Goal: Check status: Check status

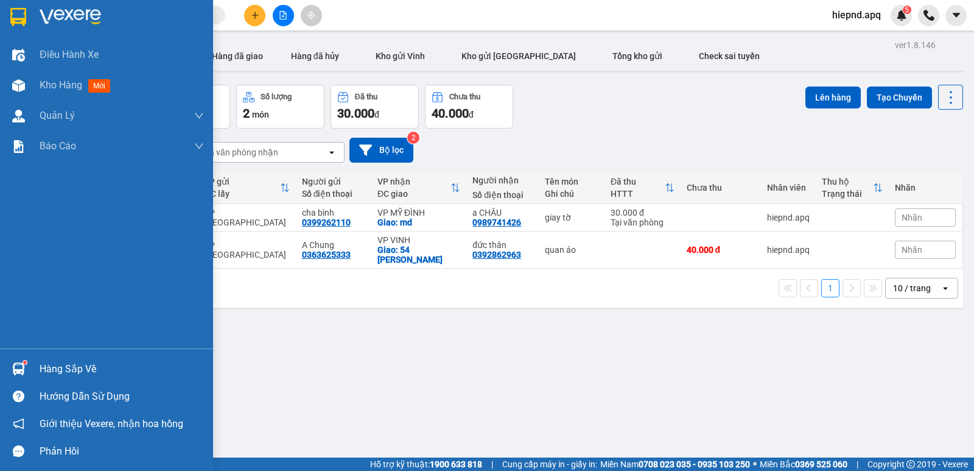
click at [65, 373] on div "Hàng sắp về" at bounding box center [122, 369] width 164 height 18
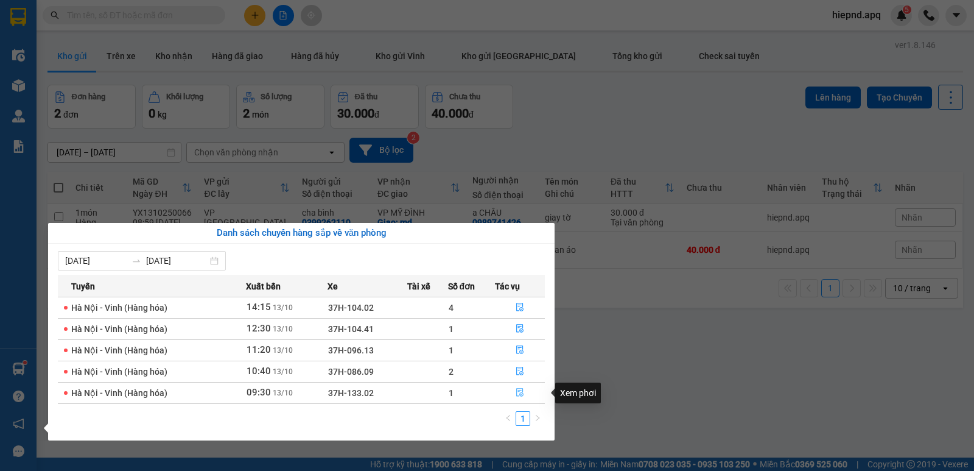
click at [518, 390] on icon "file-done" at bounding box center [520, 392] width 9 height 9
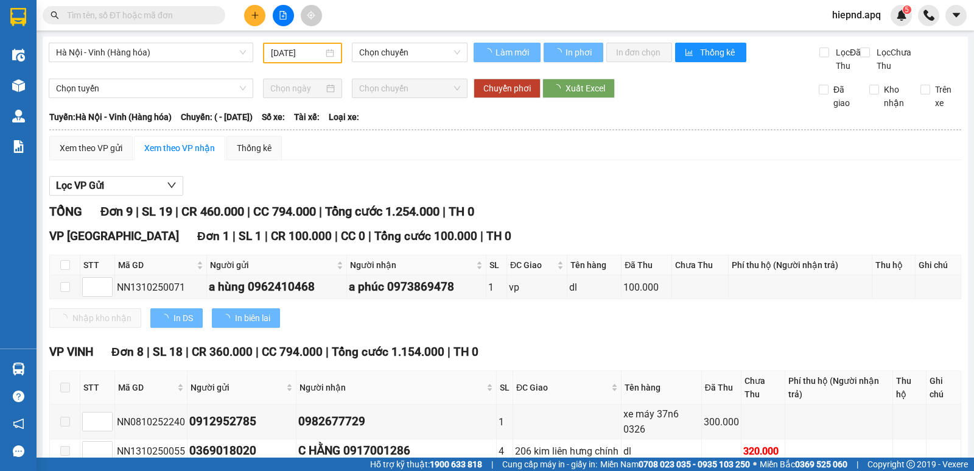
type input "[DATE]"
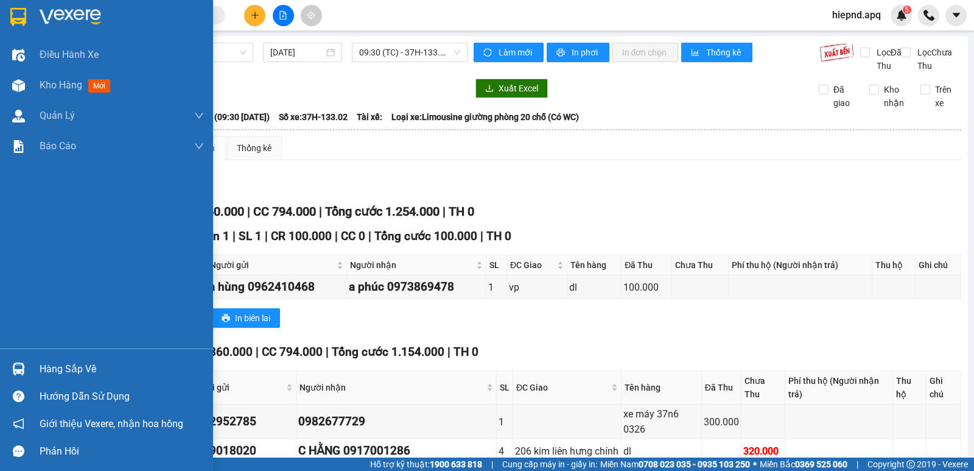
click at [50, 370] on div "Hàng sắp về" at bounding box center [122, 369] width 164 height 18
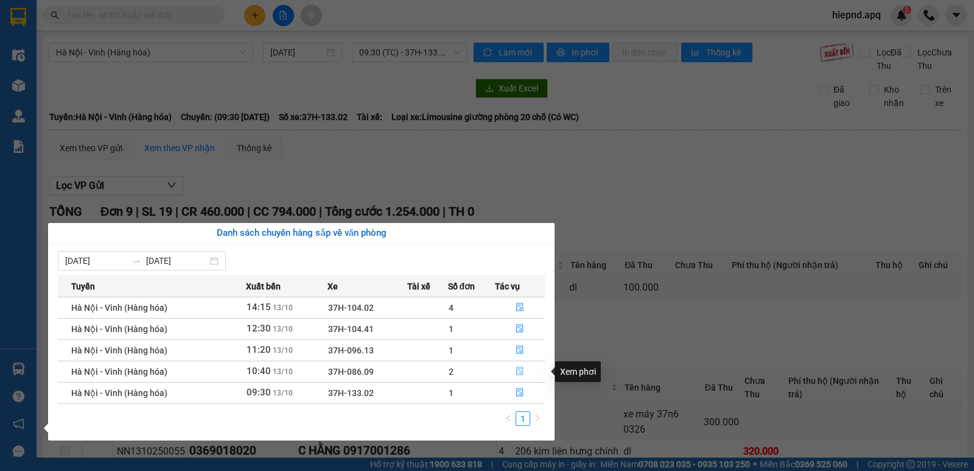
click at [520, 370] on icon "file-done" at bounding box center [520, 370] width 9 height 9
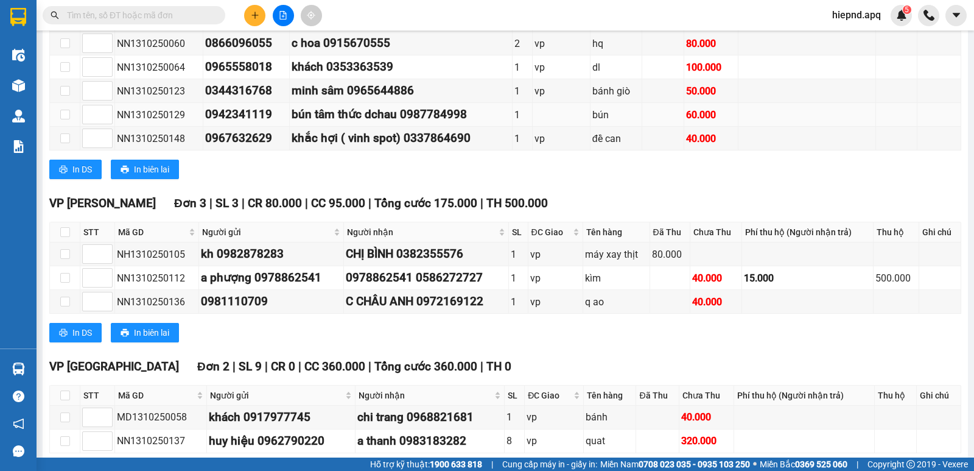
scroll to position [304, 0]
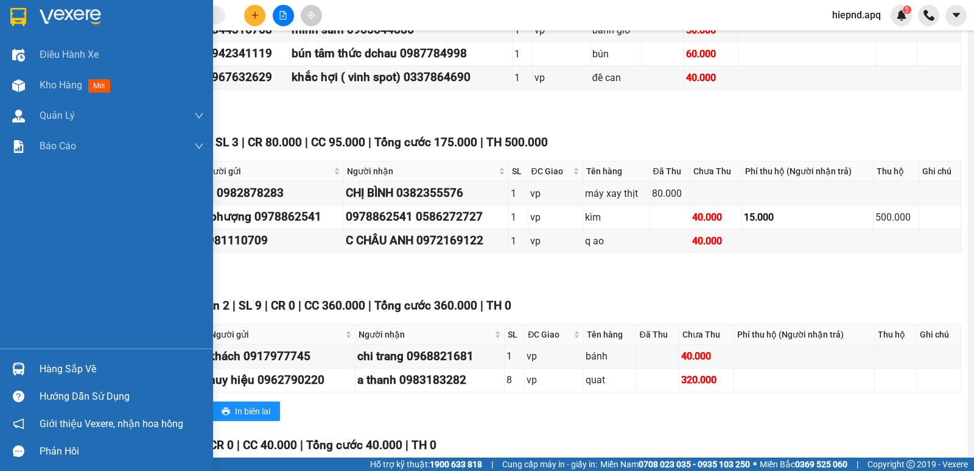
click at [69, 374] on div "Hàng sắp về" at bounding box center [122, 369] width 164 height 18
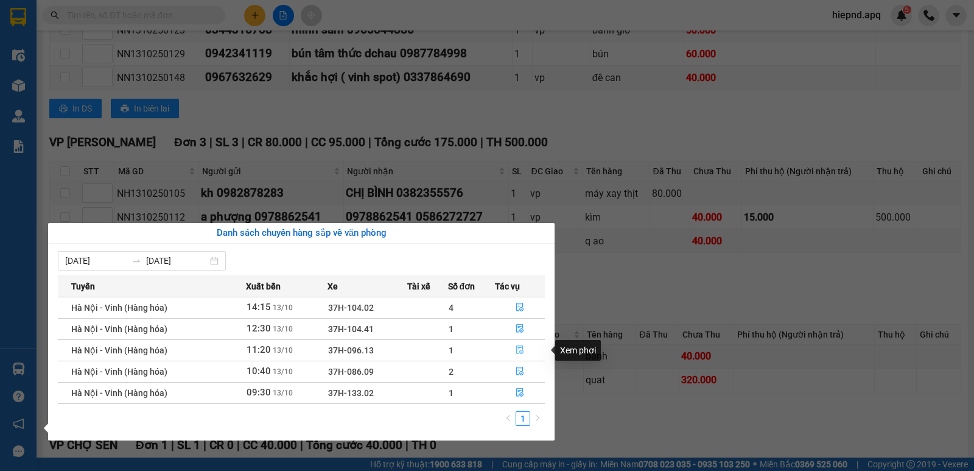
click at [517, 348] on icon "file-done" at bounding box center [519, 350] width 7 height 9
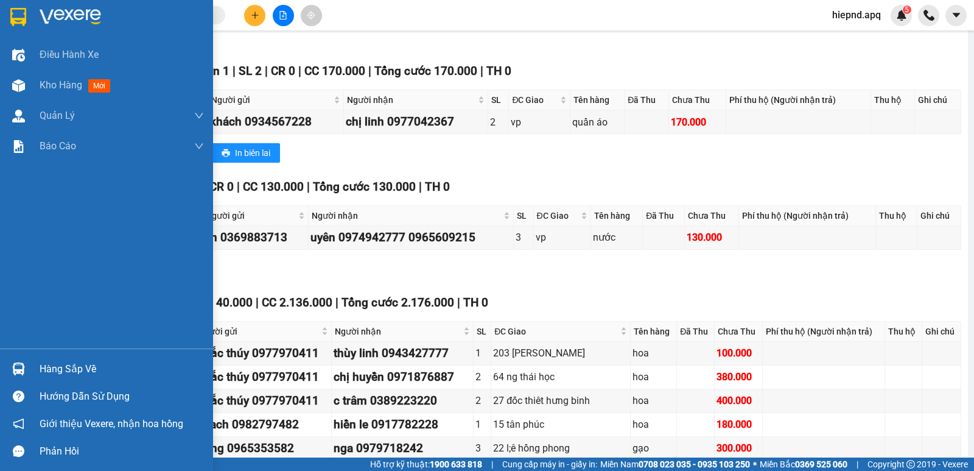
click at [64, 367] on div "Hàng sắp về" at bounding box center [122, 369] width 164 height 18
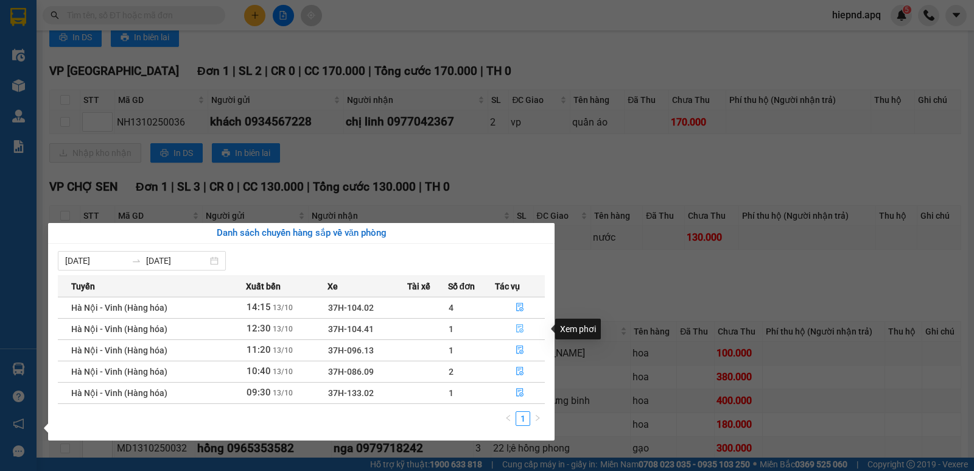
click at [516, 332] on icon "file-done" at bounding box center [520, 328] width 9 height 9
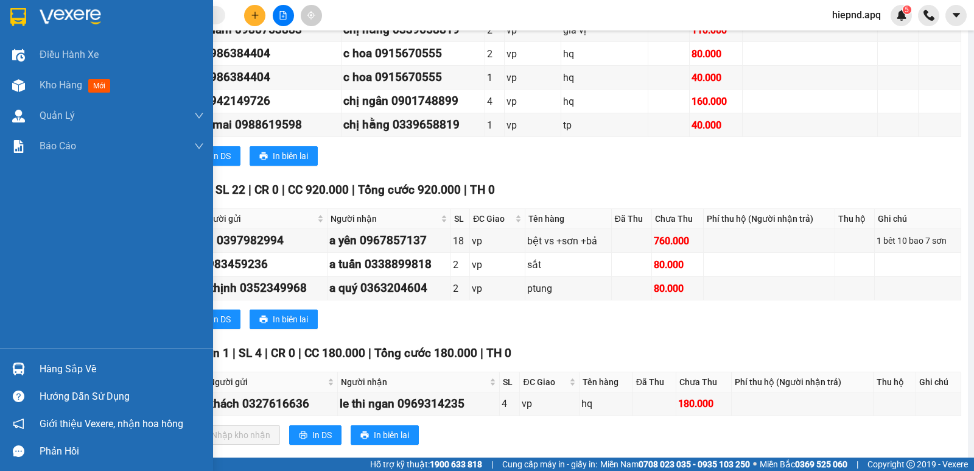
click at [59, 368] on div "Hàng sắp về" at bounding box center [122, 369] width 164 height 18
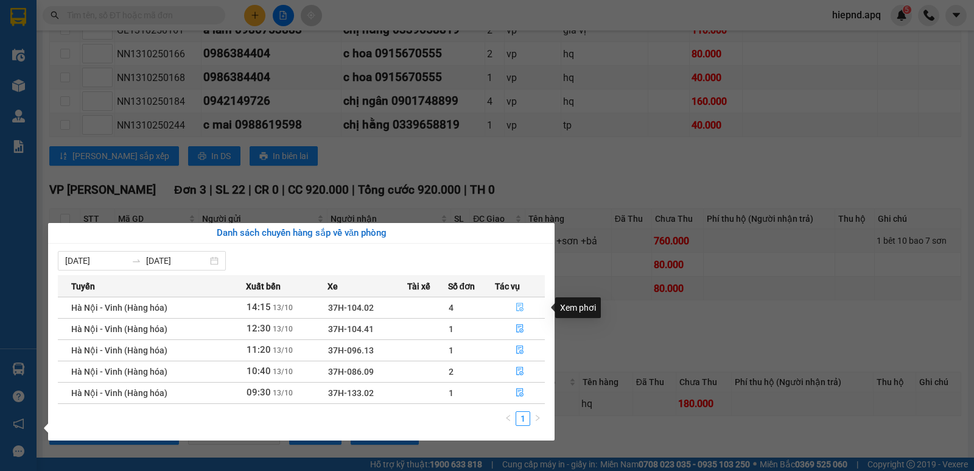
click at [513, 304] on button "button" at bounding box center [520, 307] width 49 height 19
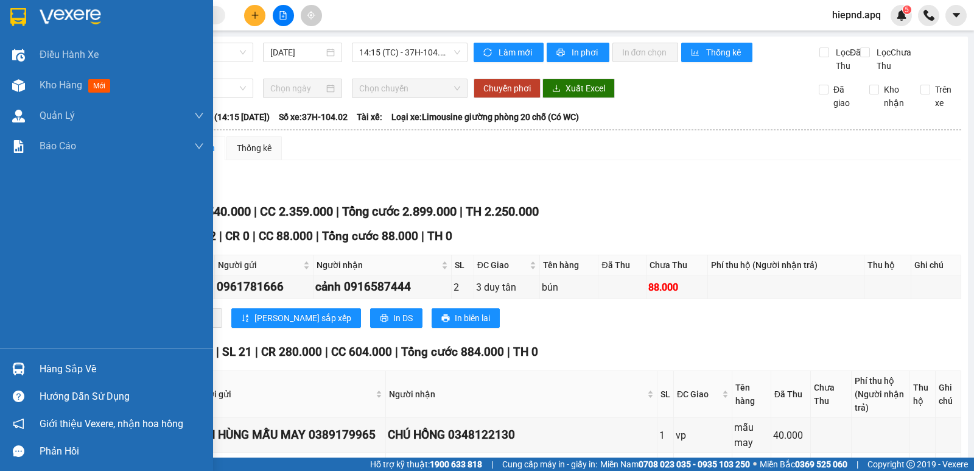
click at [54, 369] on div "Hàng sắp về" at bounding box center [122, 369] width 164 height 18
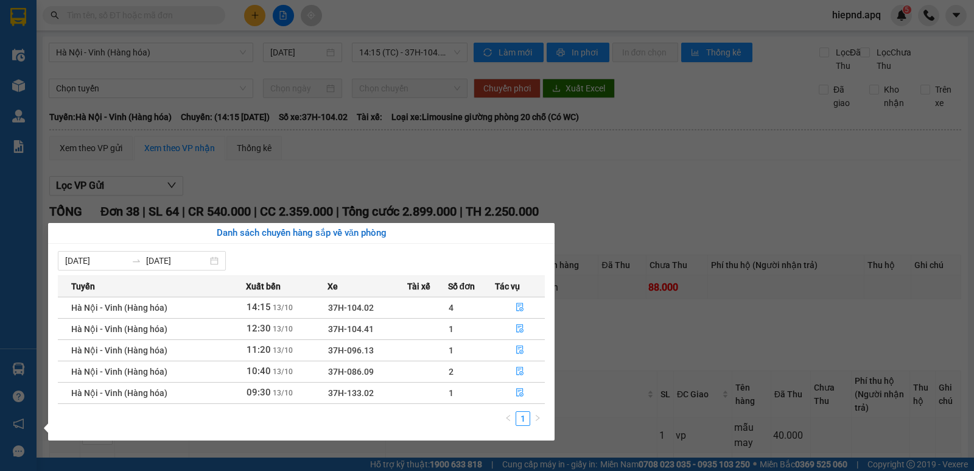
click at [582, 349] on section "Kết quả tìm kiếm ( 0 ) Bộ lọc No Data hiepnd.apq 5 Điều hành xe Kho hàng mới Qu…" at bounding box center [487, 235] width 974 height 471
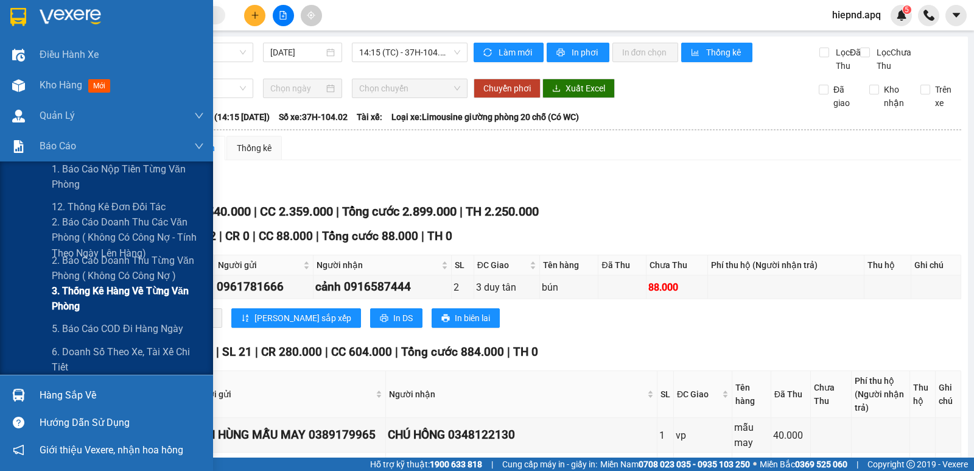
click at [133, 290] on span "3. Thống kê hàng về từng văn phòng" at bounding box center [128, 298] width 152 height 30
